Goal: Browse casually

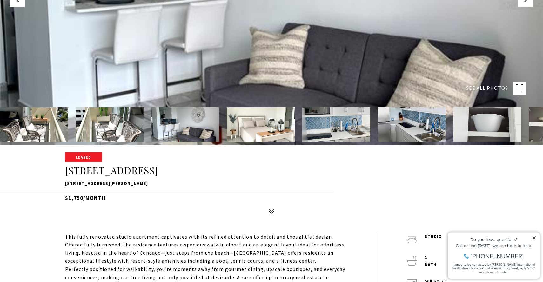
scroll to position [138, 0]
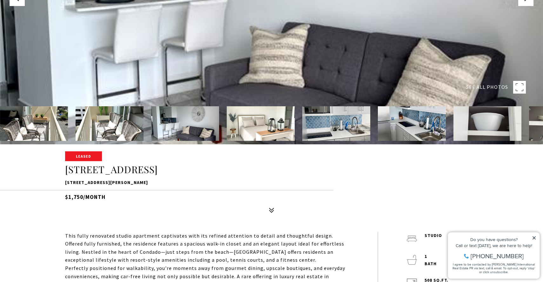
click at [50, 117] on img at bounding box center [34, 123] width 68 height 35
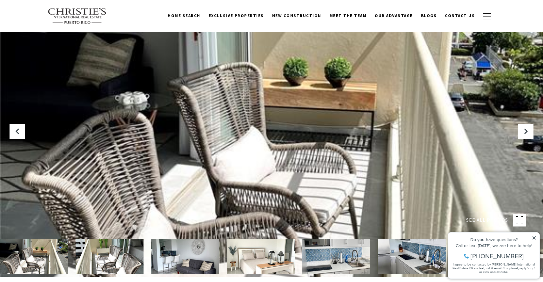
scroll to position [3, 0]
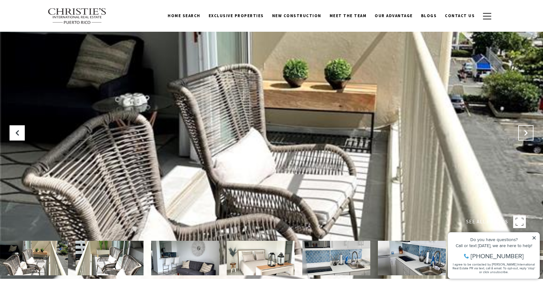
click at [524, 135] on icon "Next Slide" at bounding box center [526, 133] width 6 height 6
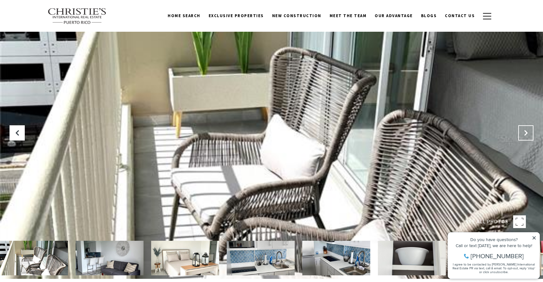
click at [524, 135] on icon "Next Slide" at bounding box center [526, 133] width 6 height 6
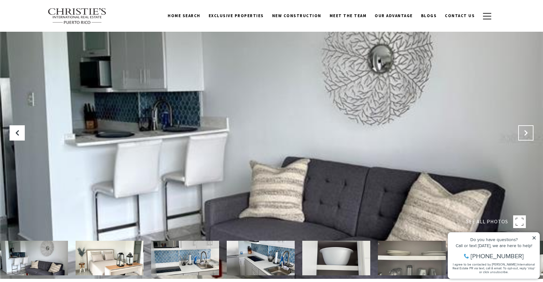
click at [524, 135] on icon "Next Slide" at bounding box center [526, 133] width 6 height 6
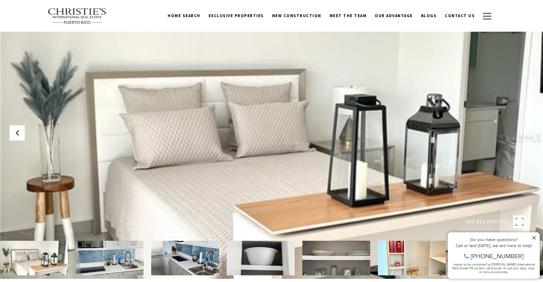
click at [524, 135] on icon "Next Slide" at bounding box center [526, 133] width 6 height 6
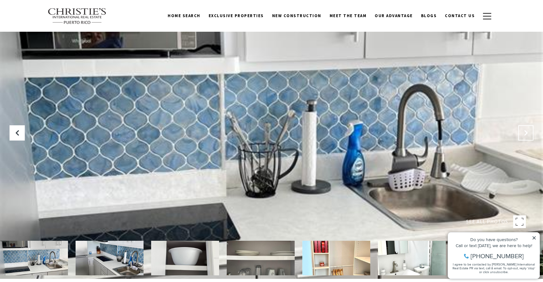
click at [524, 135] on icon "Next Slide" at bounding box center [526, 133] width 6 height 6
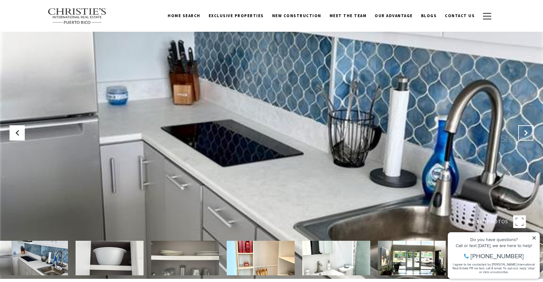
click at [524, 135] on icon "Next Slide" at bounding box center [526, 133] width 6 height 6
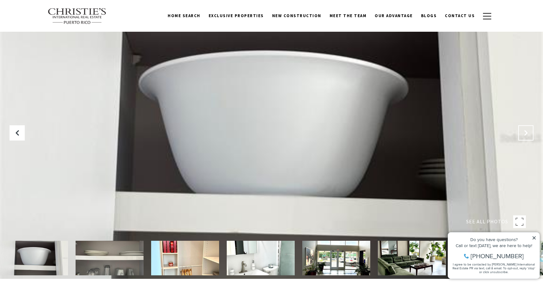
click at [524, 135] on icon "Next Slide" at bounding box center [526, 133] width 6 height 6
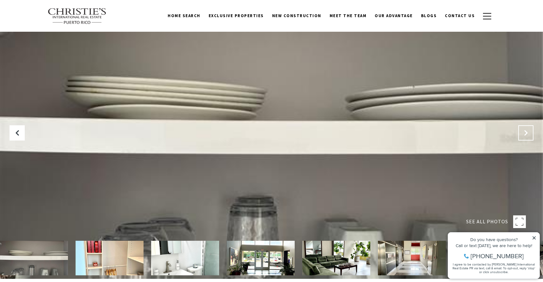
click at [524, 135] on icon "Next Slide" at bounding box center [526, 133] width 6 height 6
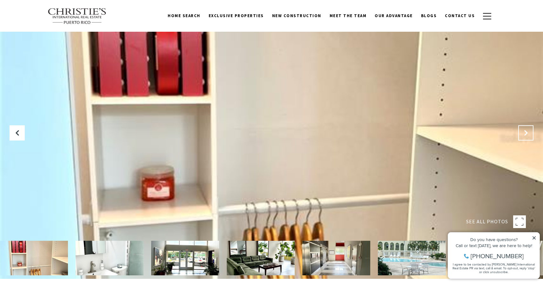
click at [524, 135] on icon "Next Slide" at bounding box center [526, 133] width 6 height 6
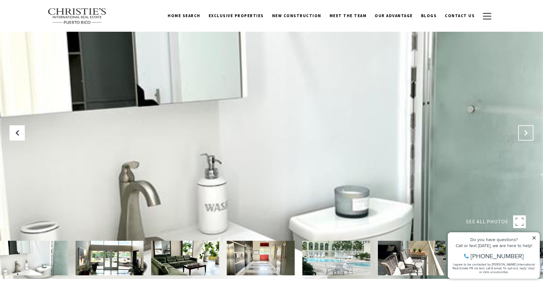
click at [524, 135] on icon "Next Slide" at bounding box center [526, 133] width 6 height 6
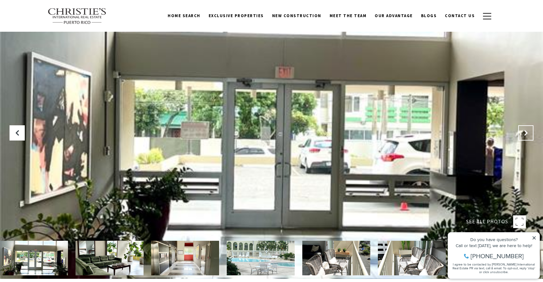
click at [524, 135] on icon "Next Slide" at bounding box center [526, 133] width 6 height 6
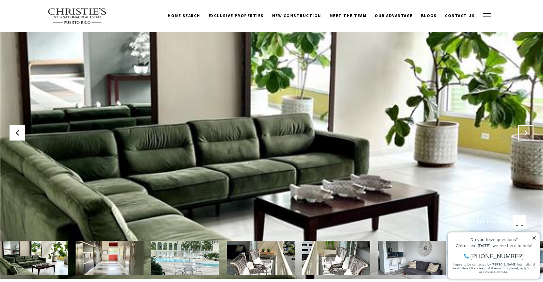
click at [524, 135] on icon "Next Slide" at bounding box center [526, 133] width 6 height 6
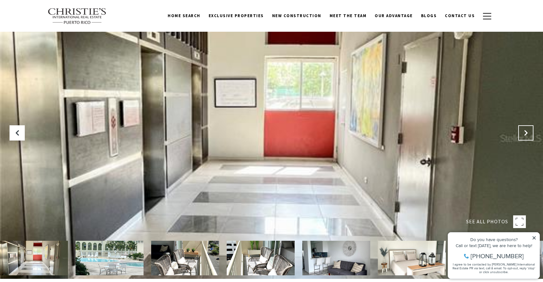
click at [524, 135] on icon "Next Slide" at bounding box center [526, 133] width 6 height 6
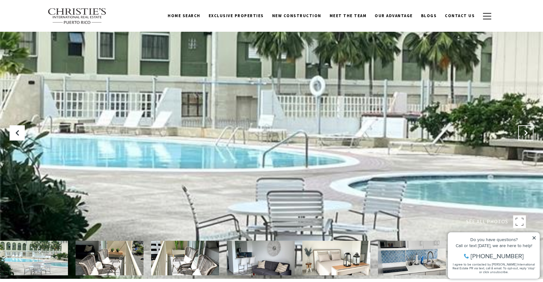
click at [524, 135] on icon "Next Slide" at bounding box center [526, 133] width 6 height 6
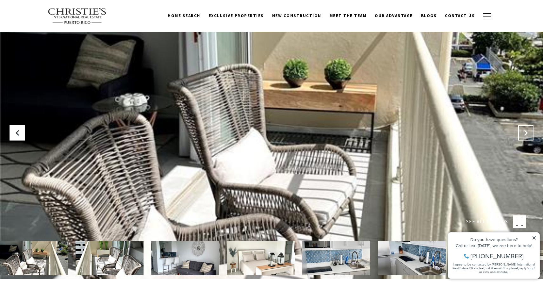
click at [524, 135] on icon "Next Slide" at bounding box center [526, 133] width 6 height 6
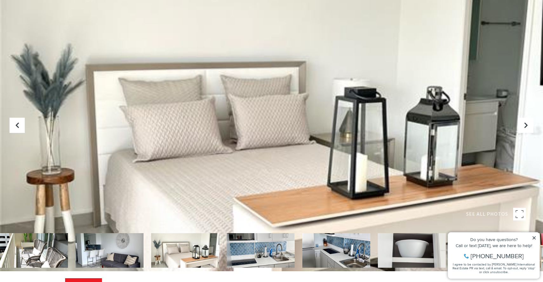
scroll to position [0, 0]
